Goal: Navigation & Orientation: Find specific page/section

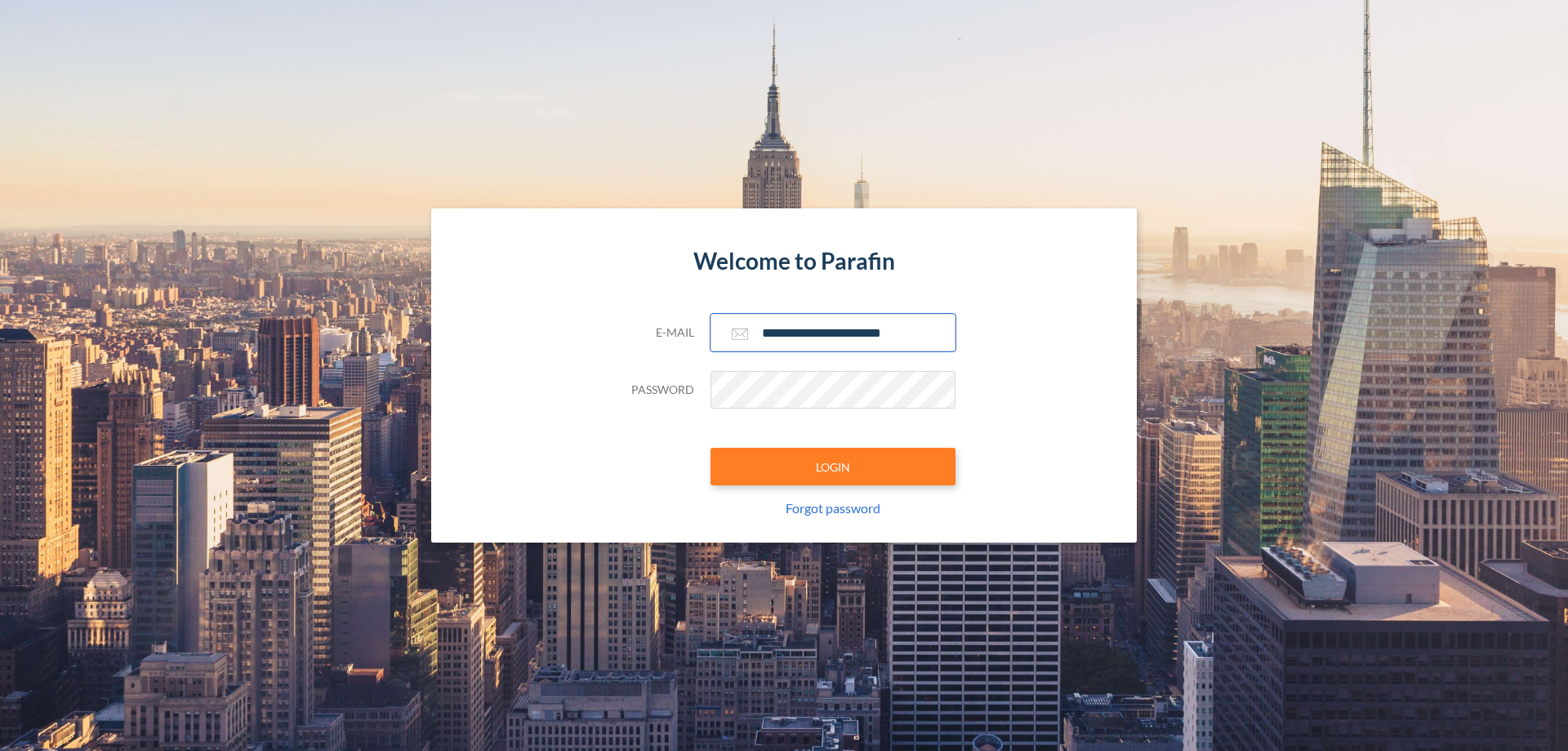
type input "**********"
click at [833, 466] on button "LOGIN" at bounding box center [834, 466] width 245 height 37
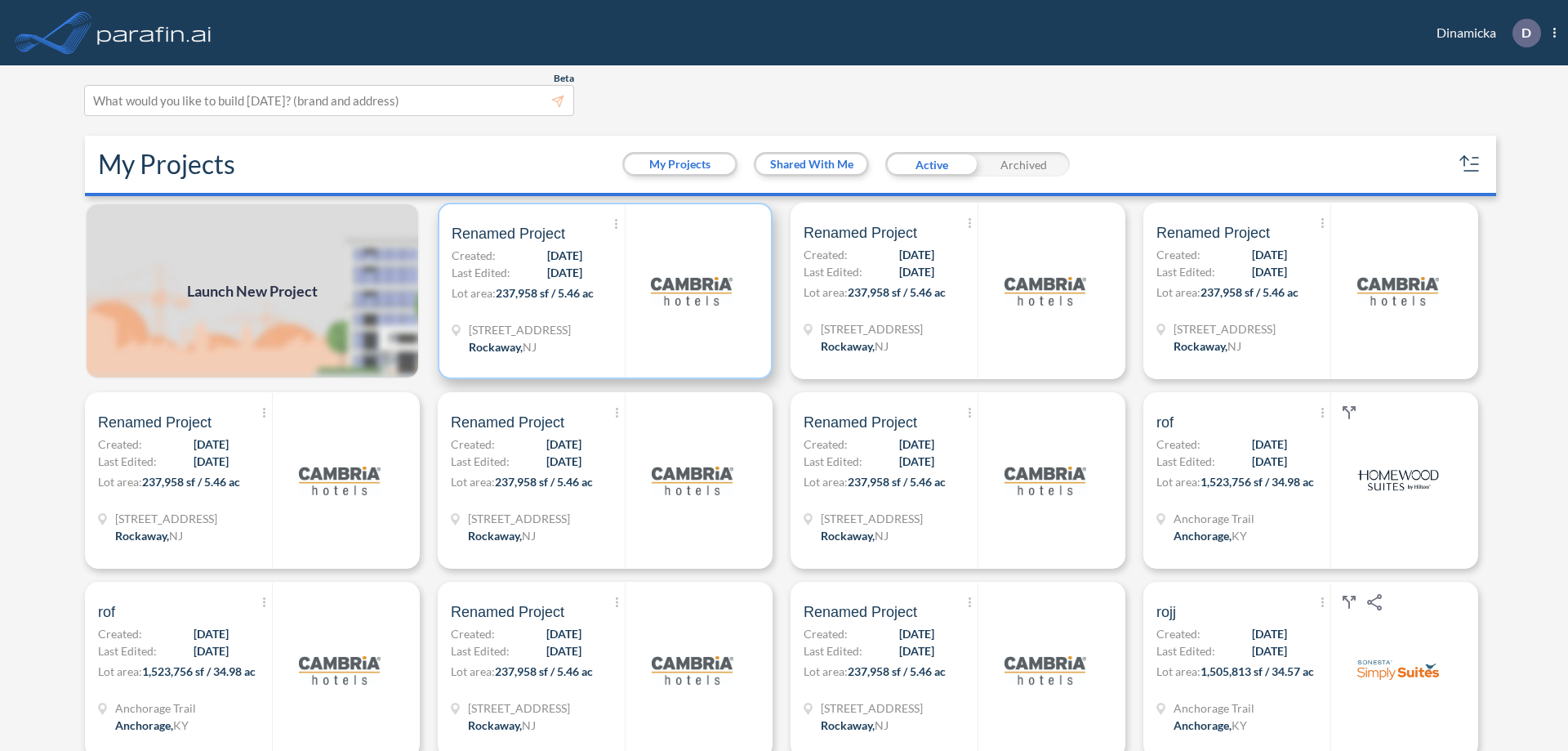
scroll to position [4, 0]
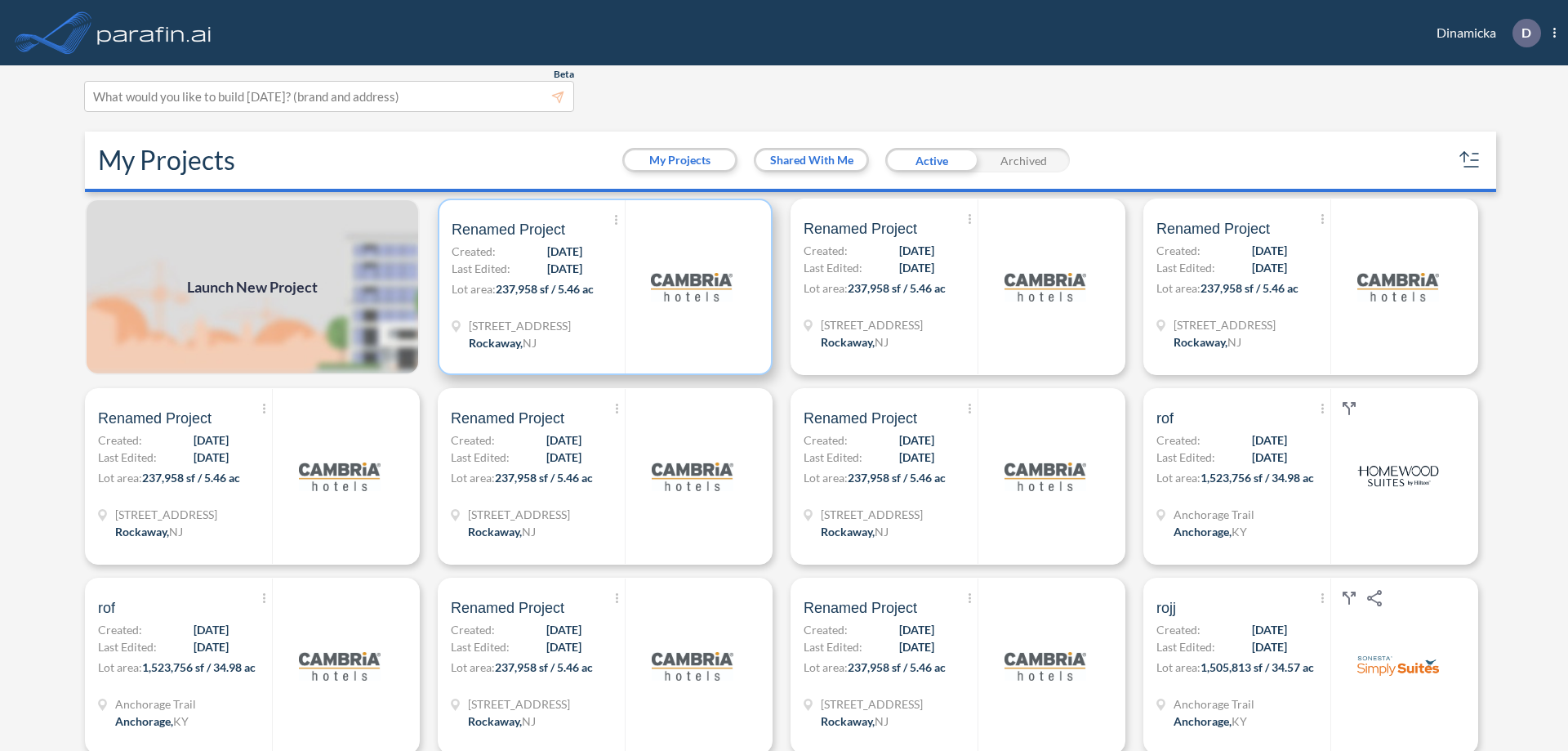
click at [602, 286] on p "Lot area: 237,958 sf / 5.46 ac" at bounding box center [538, 292] width 173 height 24
